Goal: Ask a question

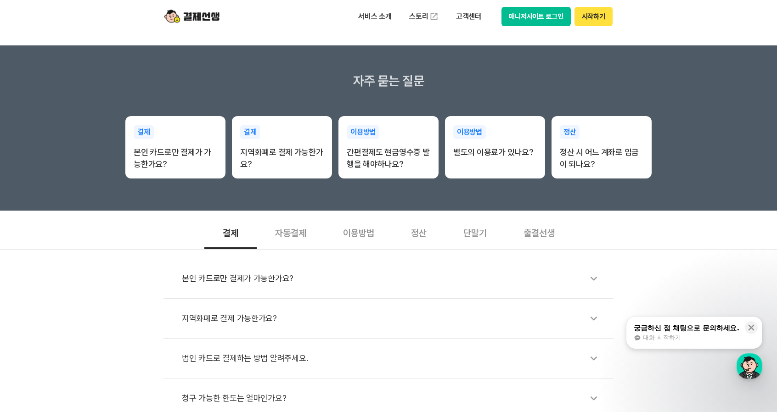
scroll to position [127, 0]
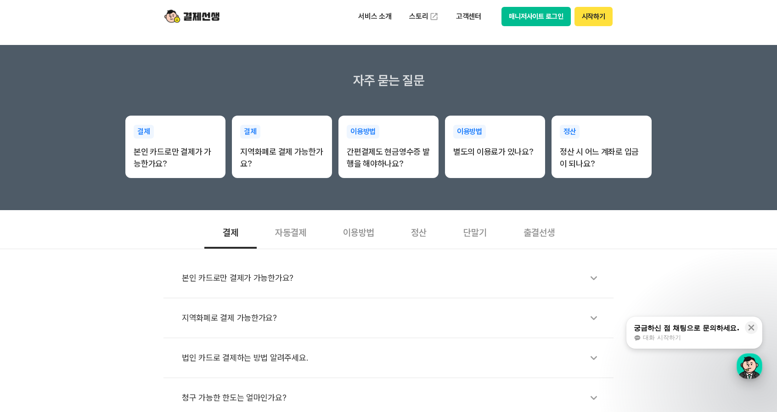
click at [744, 367] on div "button" at bounding box center [749, 367] width 26 height 26
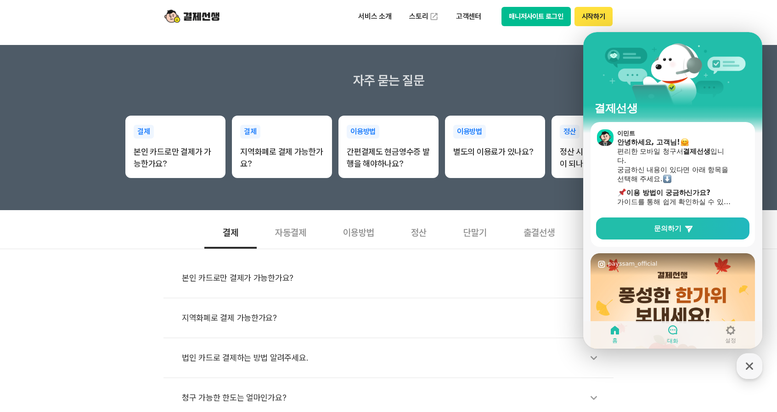
click at [673, 332] on icon at bounding box center [672, 330] width 11 height 11
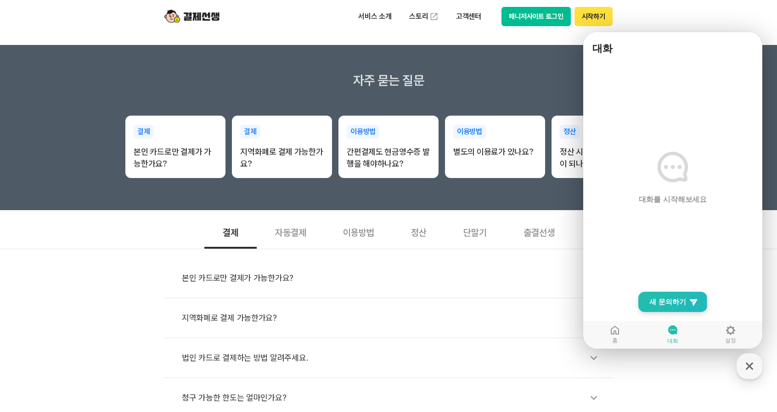
click at [681, 304] on span "새 문의하기" at bounding box center [667, 302] width 37 height 9
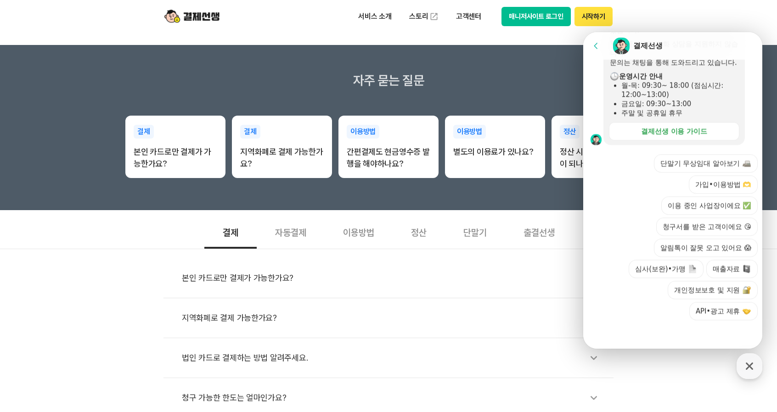
scroll to position [267, 0]
click at [706, 201] on button "이용 중인 사업장이에요 ✅" at bounding box center [709, 206] width 96 height 18
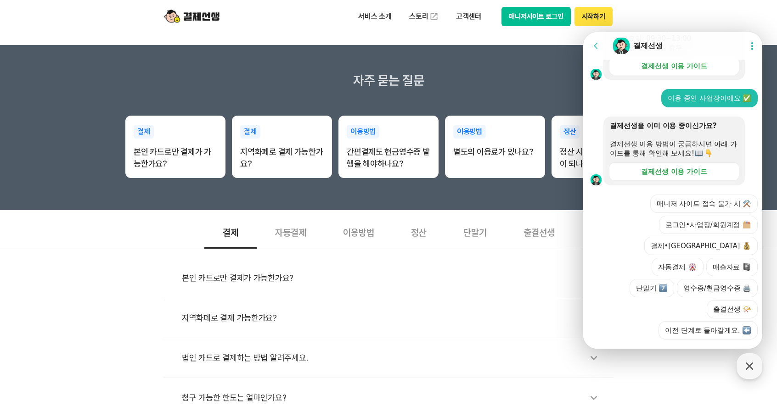
scroll to position [332, 0]
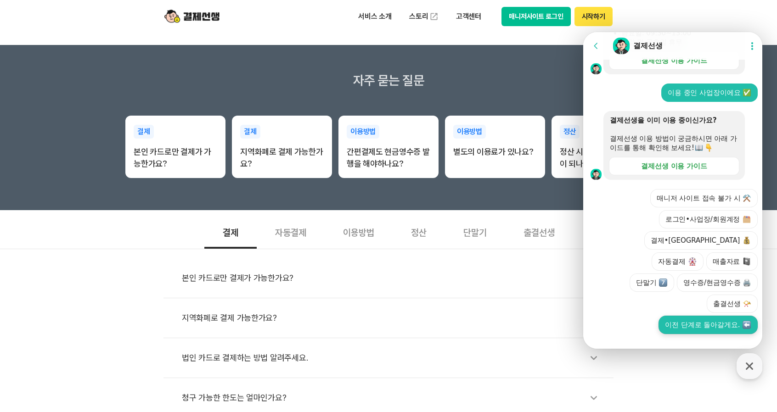
click at [715, 316] on button "이전 단계로 돌아갈게요." at bounding box center [707, 325] width 99 height 18
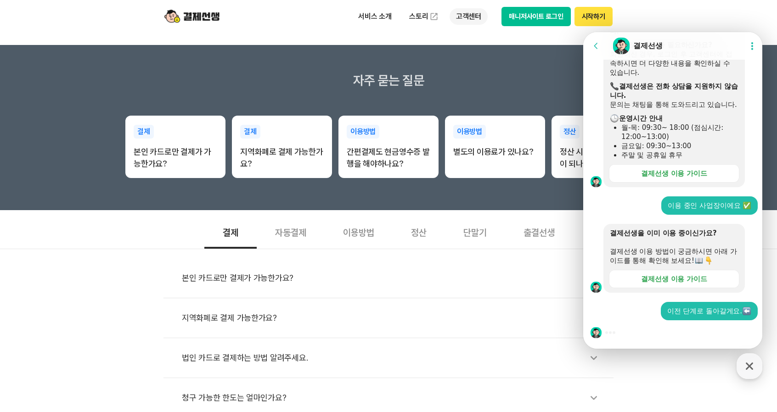
click at [462, 18] on p "고객센터" at bounding box center [469, 16] width 38 height 17
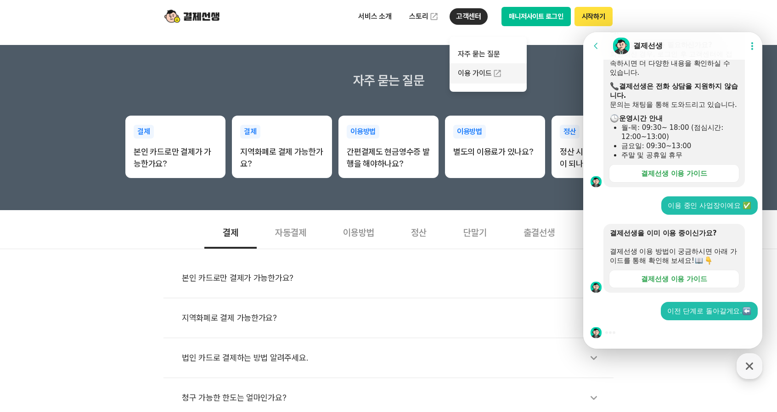
click at [471, 73] on link "이용 가이드" at bounding box center [488, 73] width 77 height 20
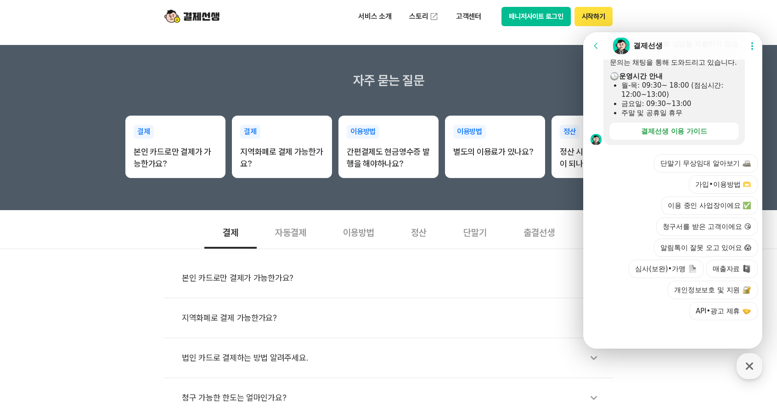
scroll to position [644, 0]
click at [722, 180] on button "가입•이용방법 🫶" at bounding box center [723, 184] width 69 height 18
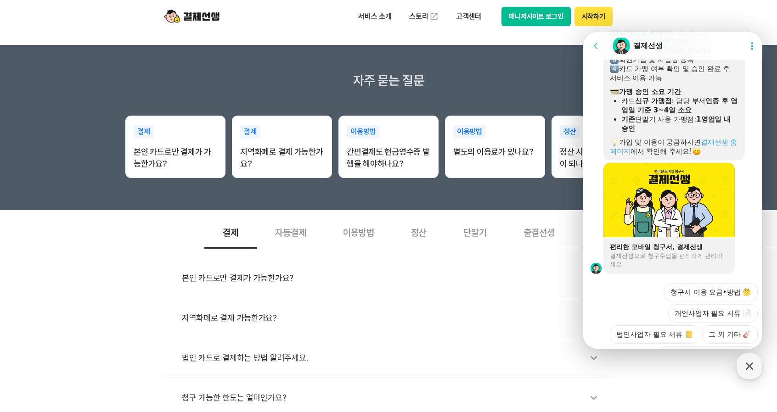
scroll to position [991, 0]
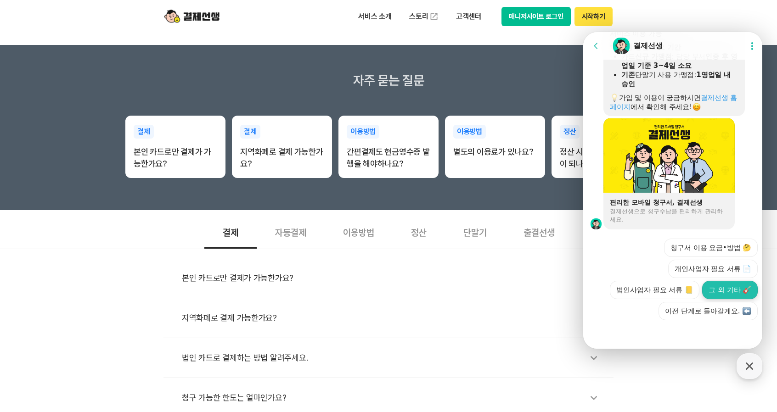
click at [724, 295] on button "그 외 기타 🎸" at bounding box center [730, 290] width 56 height 18
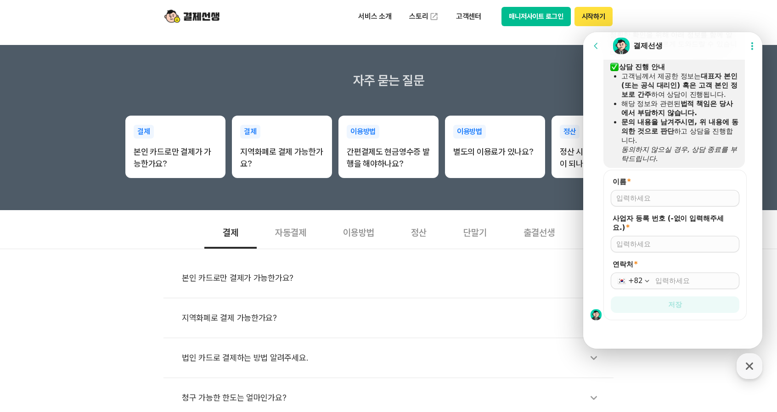
scroll to position [1242, 0]
click at [661, 199] on input "이름 *" at bounding box center [675, 198] width 118 height 9
type input "정은미"
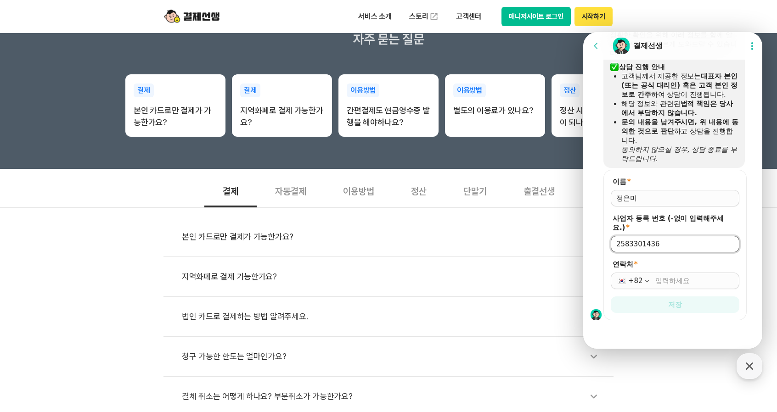
scroll to position [154, 0]
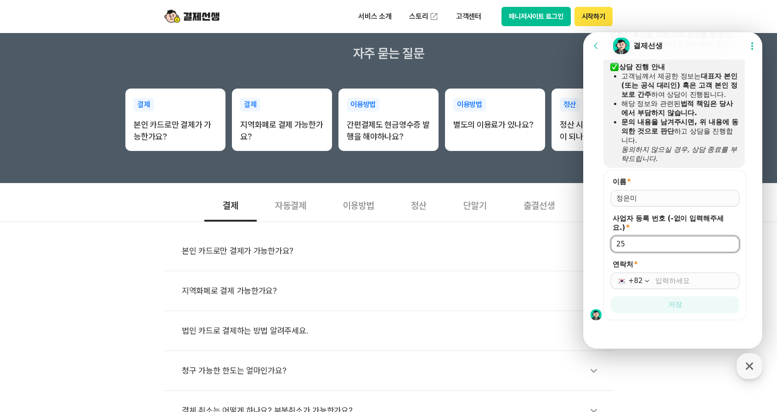
type input "2"
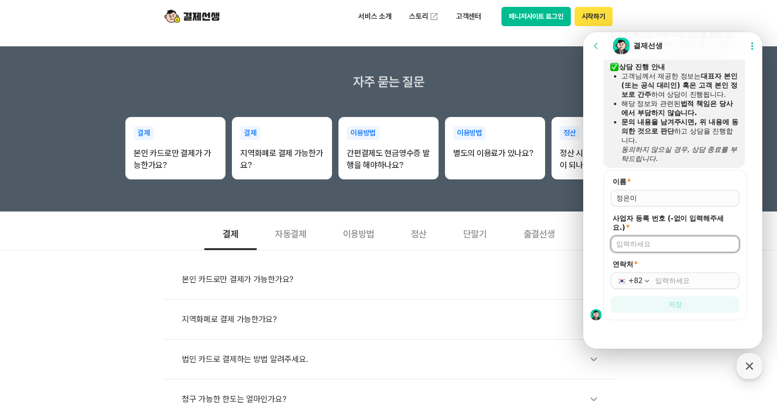
scroll to position [118, 0]
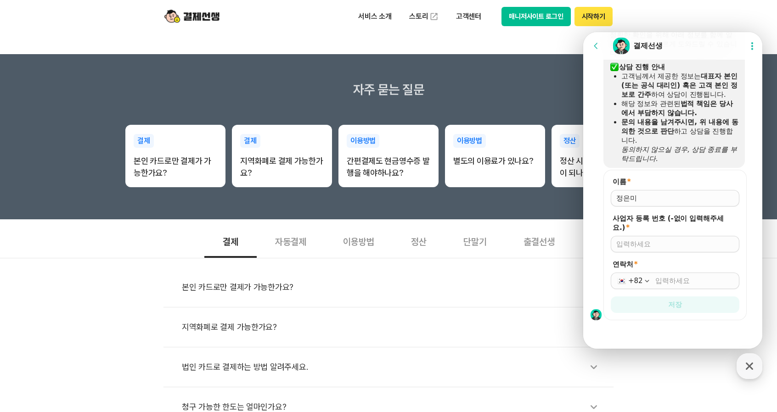
click at [734, 46] on div "Chat Room 결제선생" at bounding box center [675, 46] width 127 height 18
click at [646, 197] on input "이름 *" at bounding box center [675, 198] width 118 height 9
click at [640, 243] on input "사업자 등록 번호 (-없이 입력해주세요.) *" at bounding box center [675, 244] width 118 height 9
type input "2583301436"
click at [643, 278] on icon "button" at bounding box center [646, 280] width 9 height 9
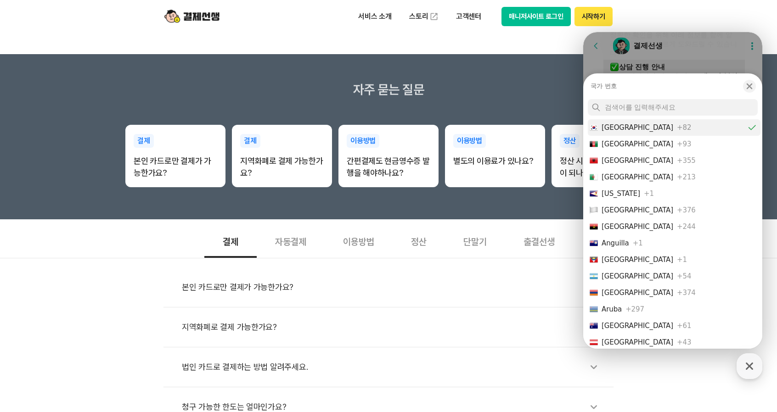
click at [666, 124] on button "[GEOGRAPHIC_DATA] +82" at bounding box center [674, 127] width 173 height 17
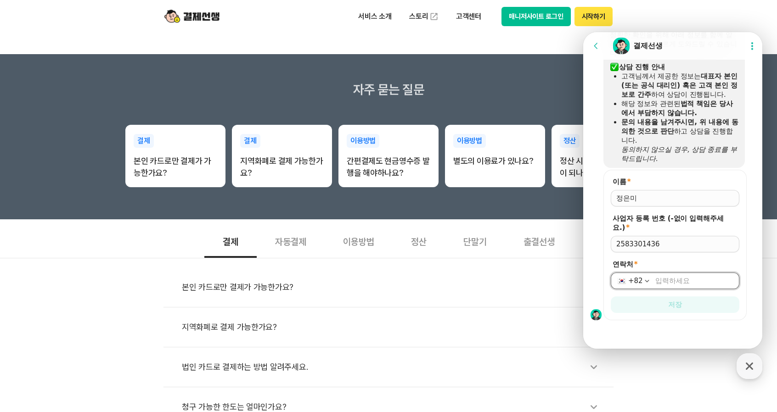
click at [669, 279] on input "연락처 *" at bounding box center [694, 280] width 79 height 9
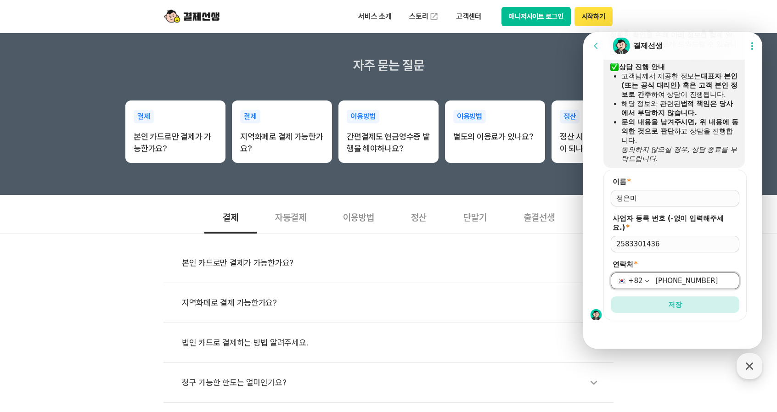
scroll to position [142, 0]
type input "[PHONE_NUMBER]"
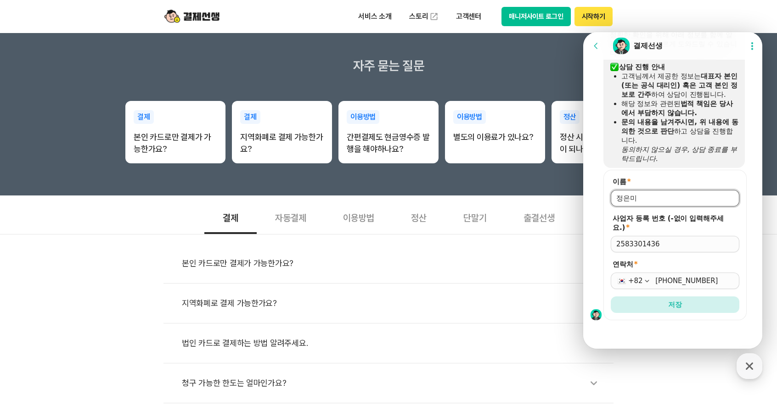
drag, startPoint x: 662, startPoint y: 193, endPoint x: 584, endPoint y: 217, distance: 81.2
click at [584, 217] on div "이름 * 사업자 등록 번호 (-없이 입력해주세요.) * 2583301436 연락처 * [PHONE_NUMBER] 저장" at bounding box center [674, 245] width 182 height 151
type input "r"
type input "굳"
type input "구동석"
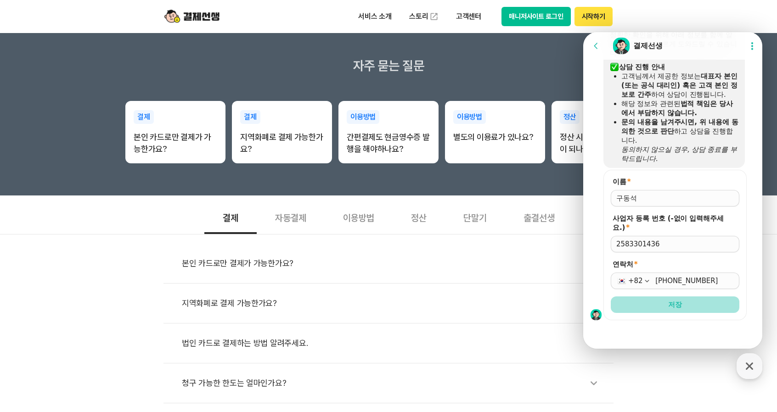
click at [660, 312] on button "저장" at bounding box center [675, 305] width 129 height 17
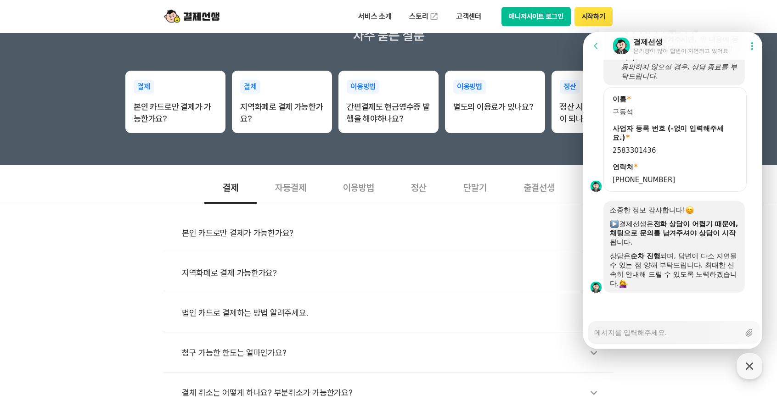
scroll to position [1325, 0]
type textarea "x"
